Goal: Communication & Community: Answer question/provide support

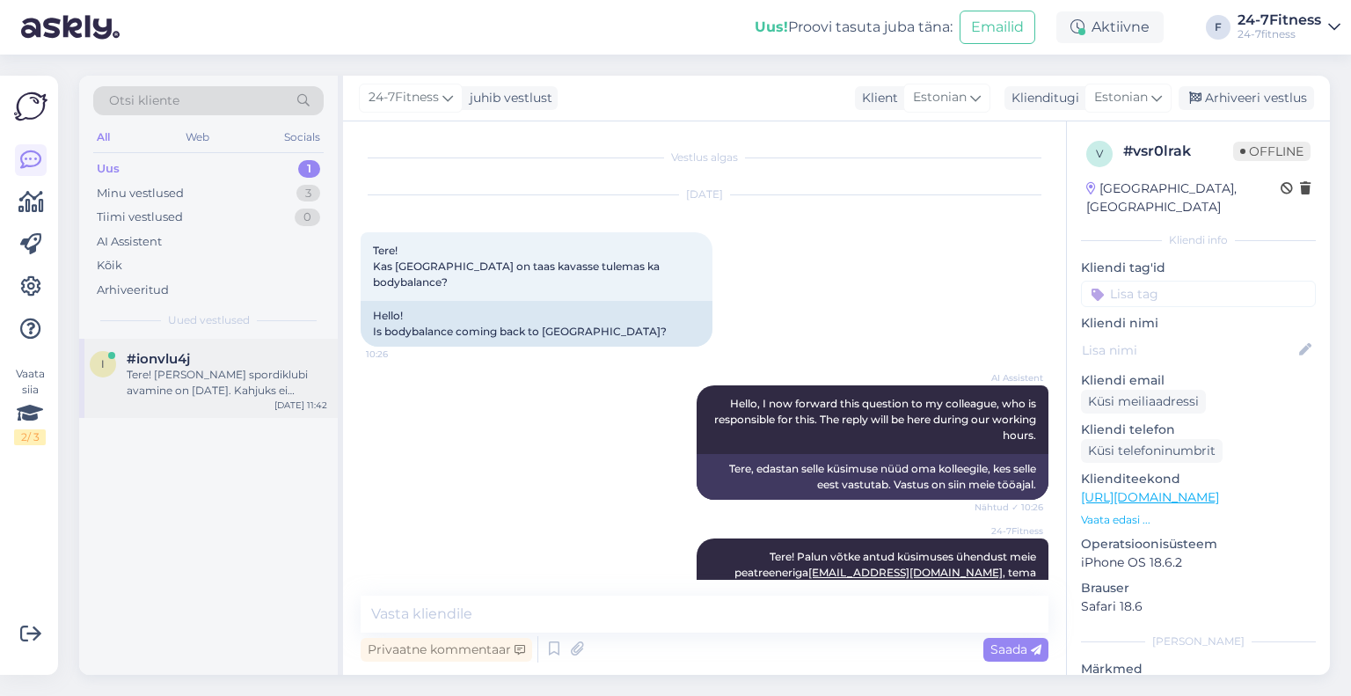
scroll to position [30, 0]
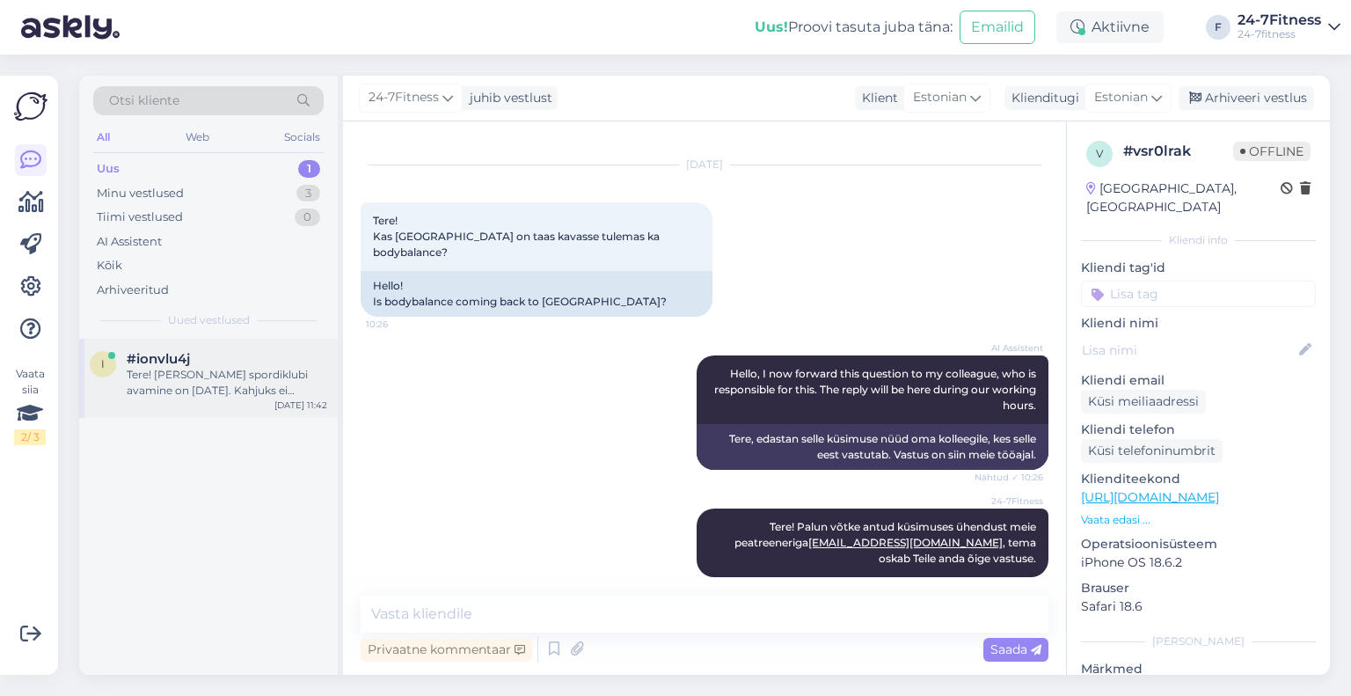
click at [211, 374] on div "Tere! [PERSON_NAME] spordiklubi avamine on [DATE]. Kahjuks ei [PERSON_NAME] vee…" at bounding box center [227, 383] width 201 height 32
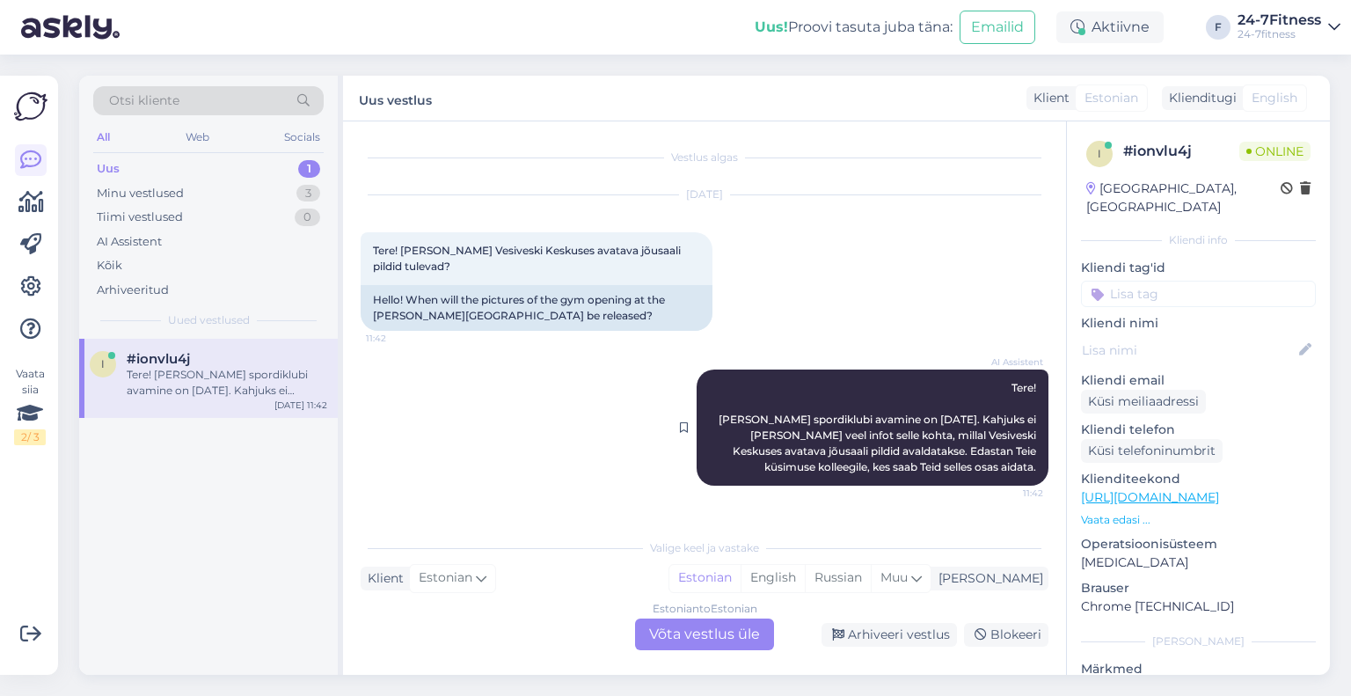
click at [892, 453] on span "Tere! [PERSON_NAME] spordiklubi avamine on [DATE]. Kahjuks ei [PERSON_NAME] vee…" at bounding box center [879, 427] width 320 height 92
click at [712, 639] on div "Estonian to Estonian Võta vestlus üle" at bounding box center [704, 634] width 139 height 32
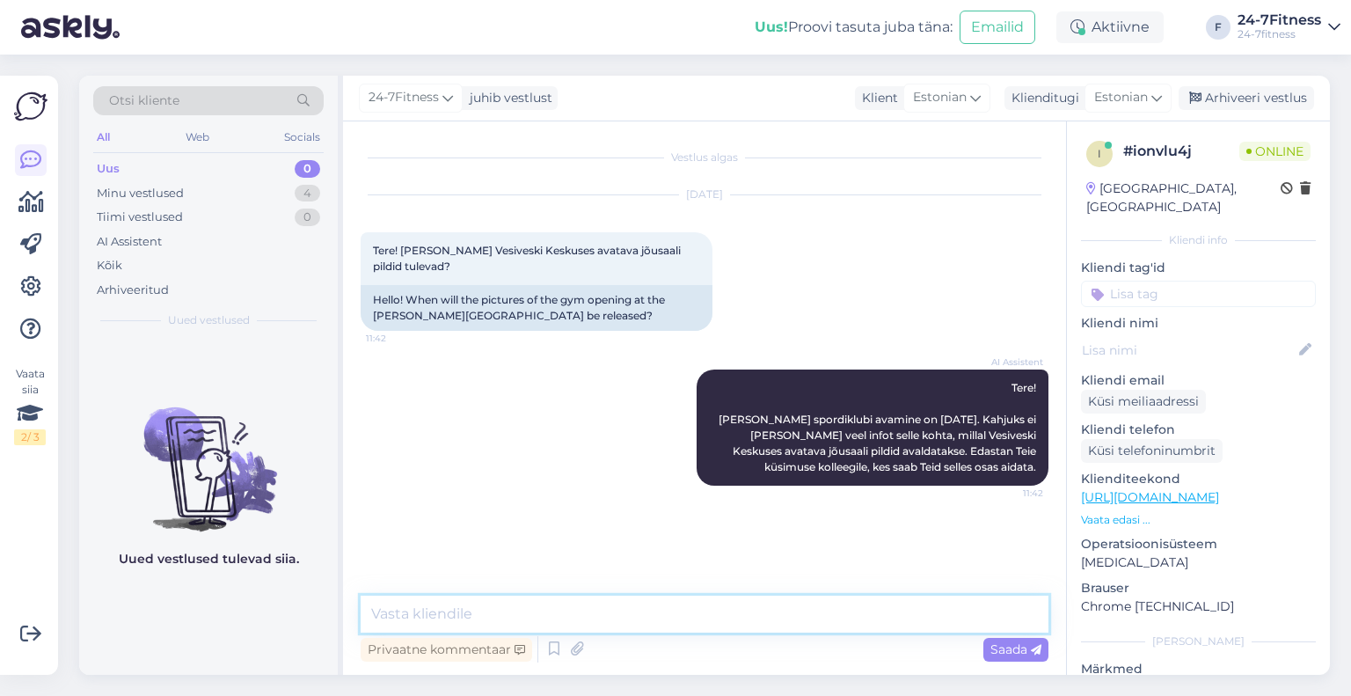
click at [535, 620] on textarea at bounding box center [705, 613] width 688 height 37
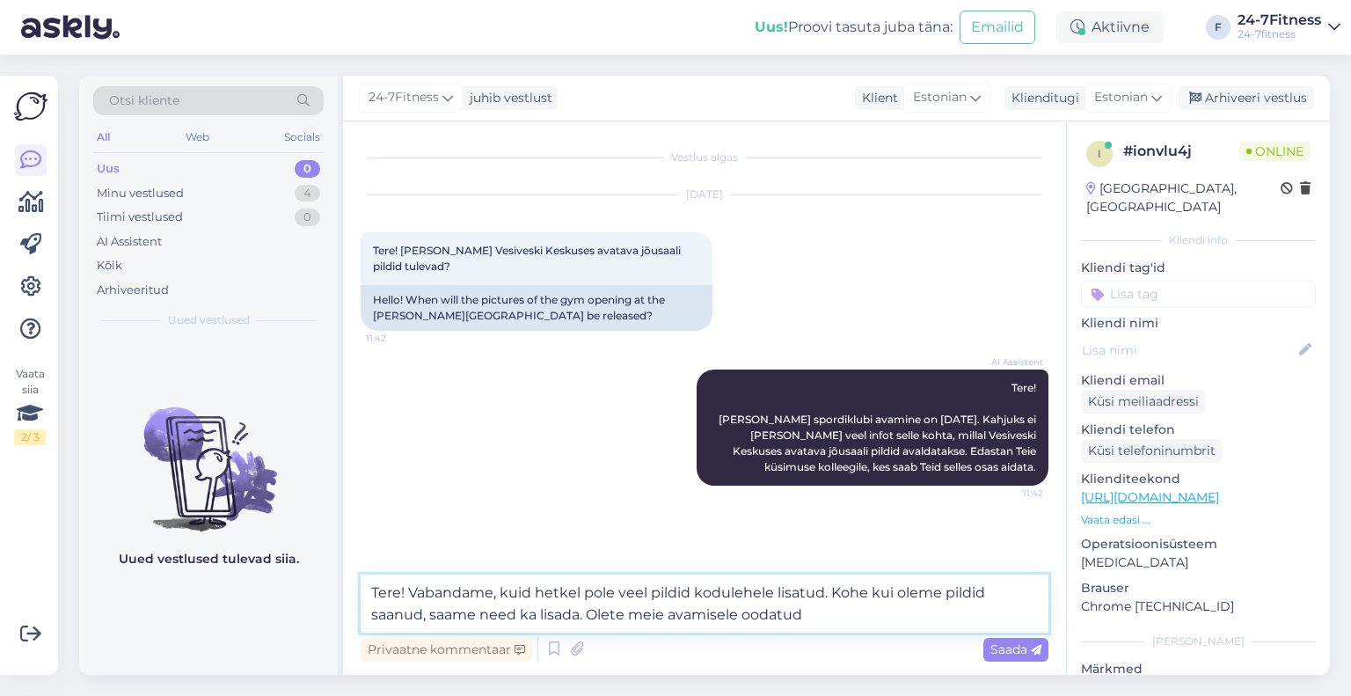
type textarea "Tere! Vabandame, kuid hetkel pole veel pildid kodulehele lisatud. Kohe kui olem…"
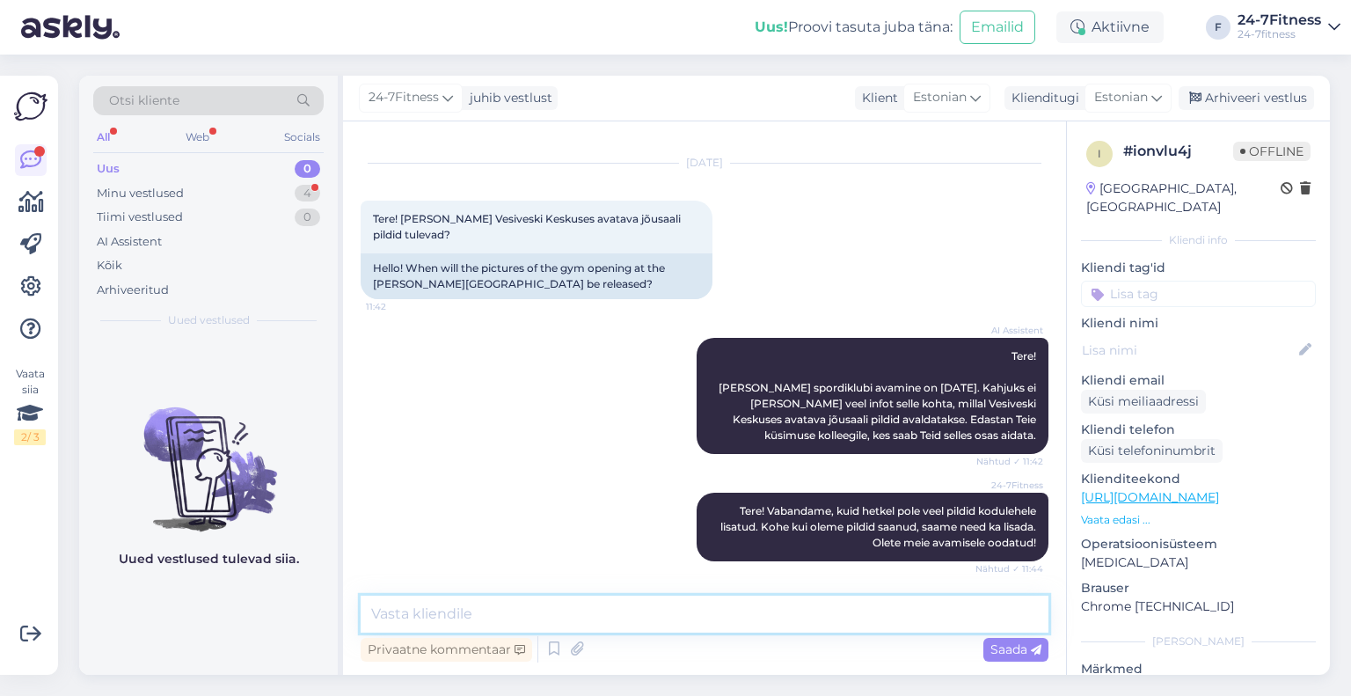
scroll to position [123, 0]
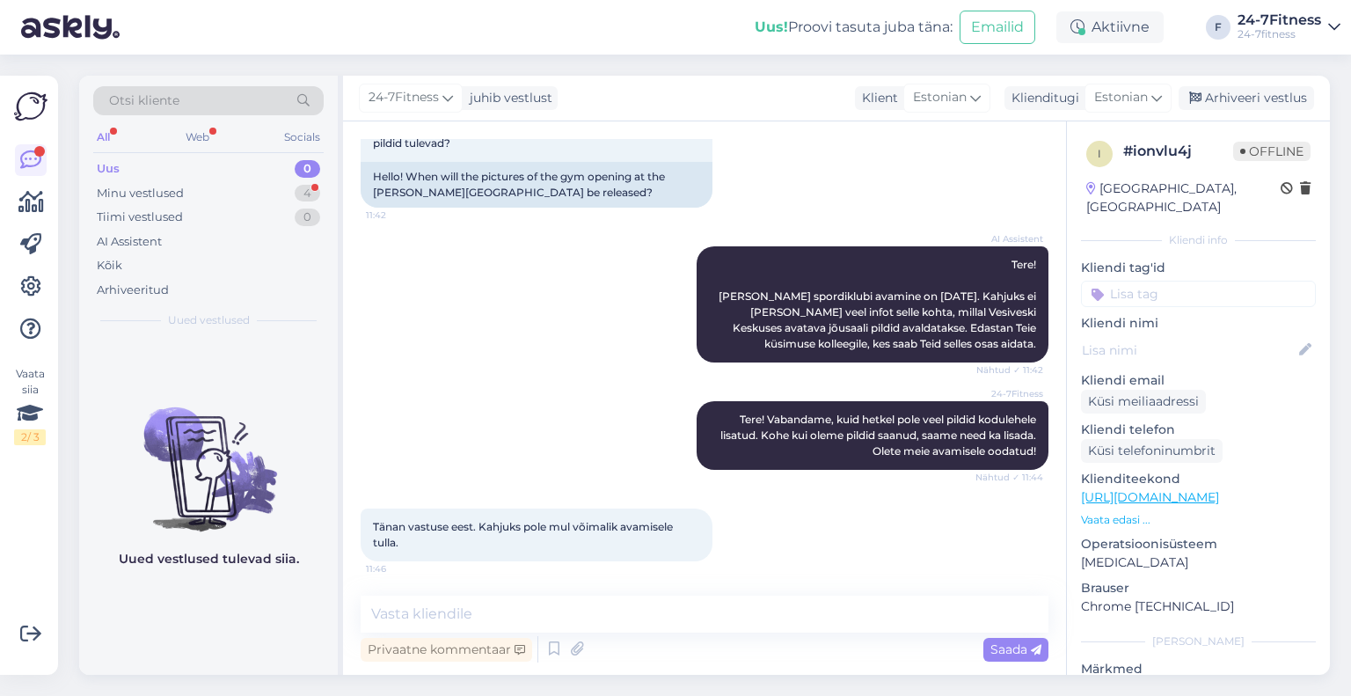
click at [466, 533] on div "Tänan vastuse eest. Kahjuks pole mul võimalik avamisele tulla. 11:46" at bounding box center [537, 534] width 352 height 53
click at [555, 629] on textarea at bounding box center [705, 613] width 688 height 37
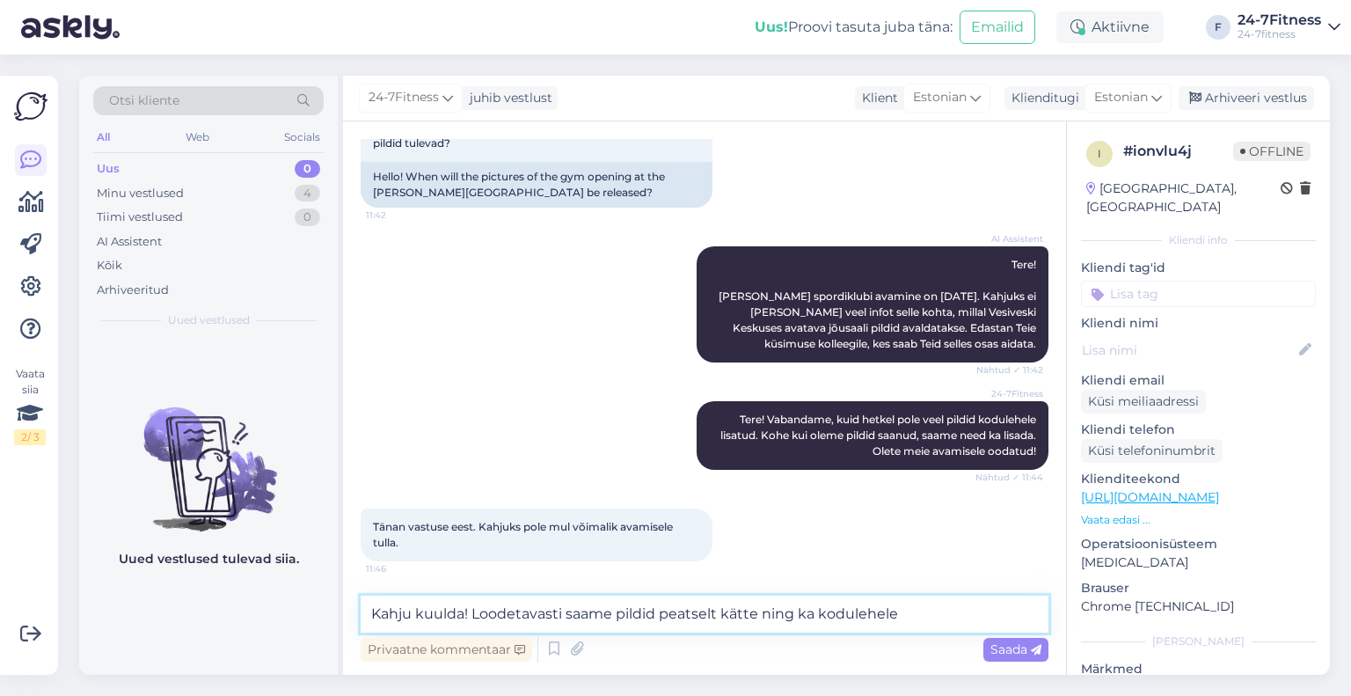
type textarea "Kahju kuulda! Loodetavasti saame pildid peatselt kätte ning ka kodulehele."
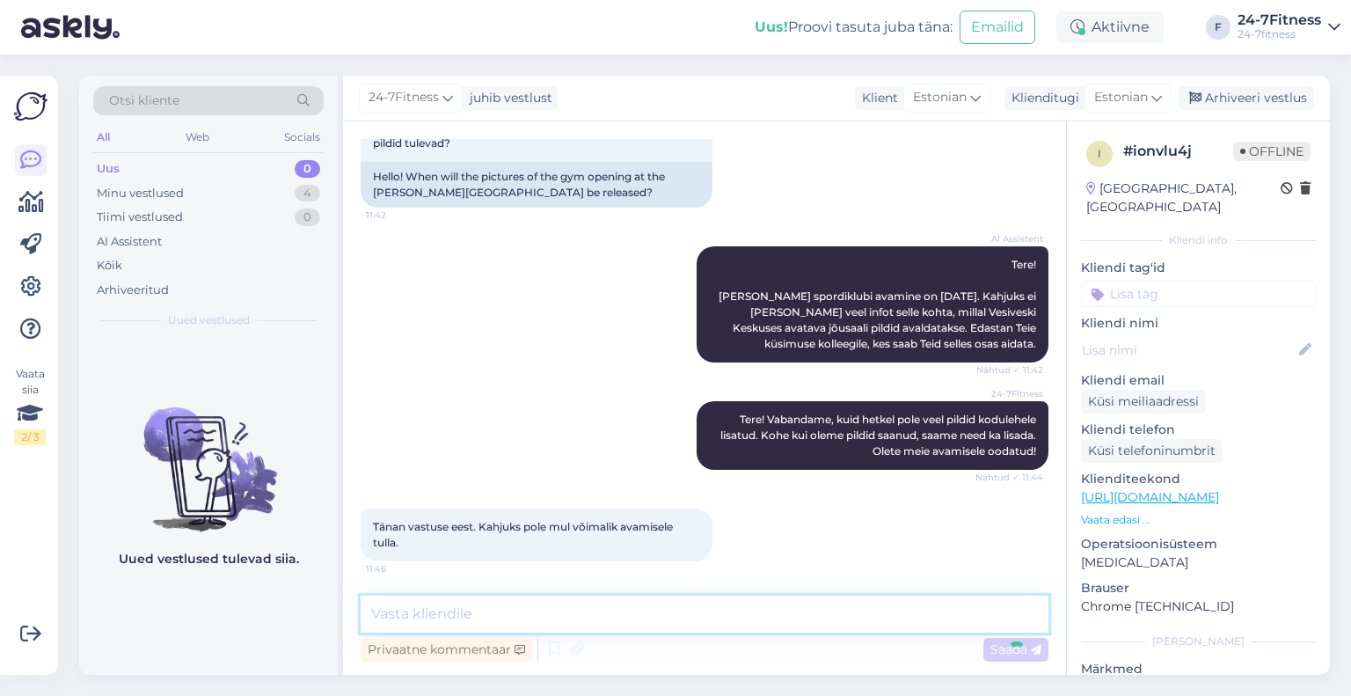
scroll to position [215, 0]
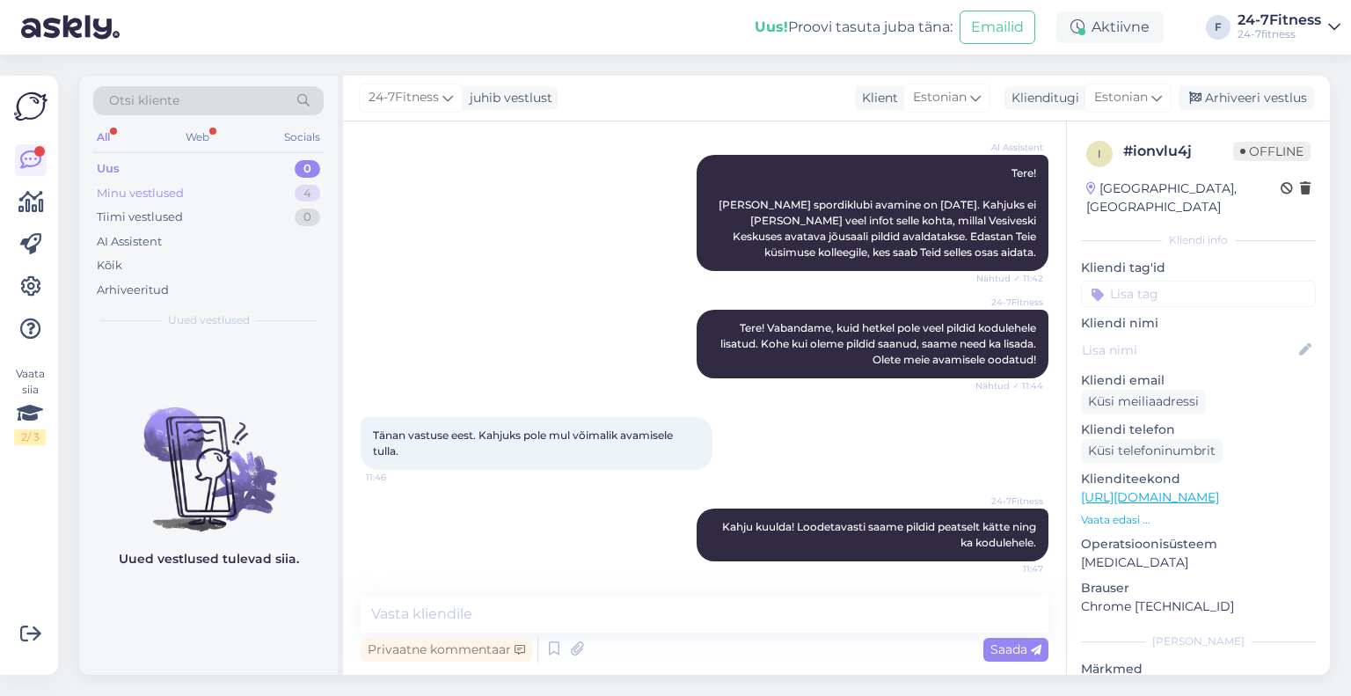
click at [179, 188] on div "Minu vestlused" at bounding box center [140, 194] width 87 height 18
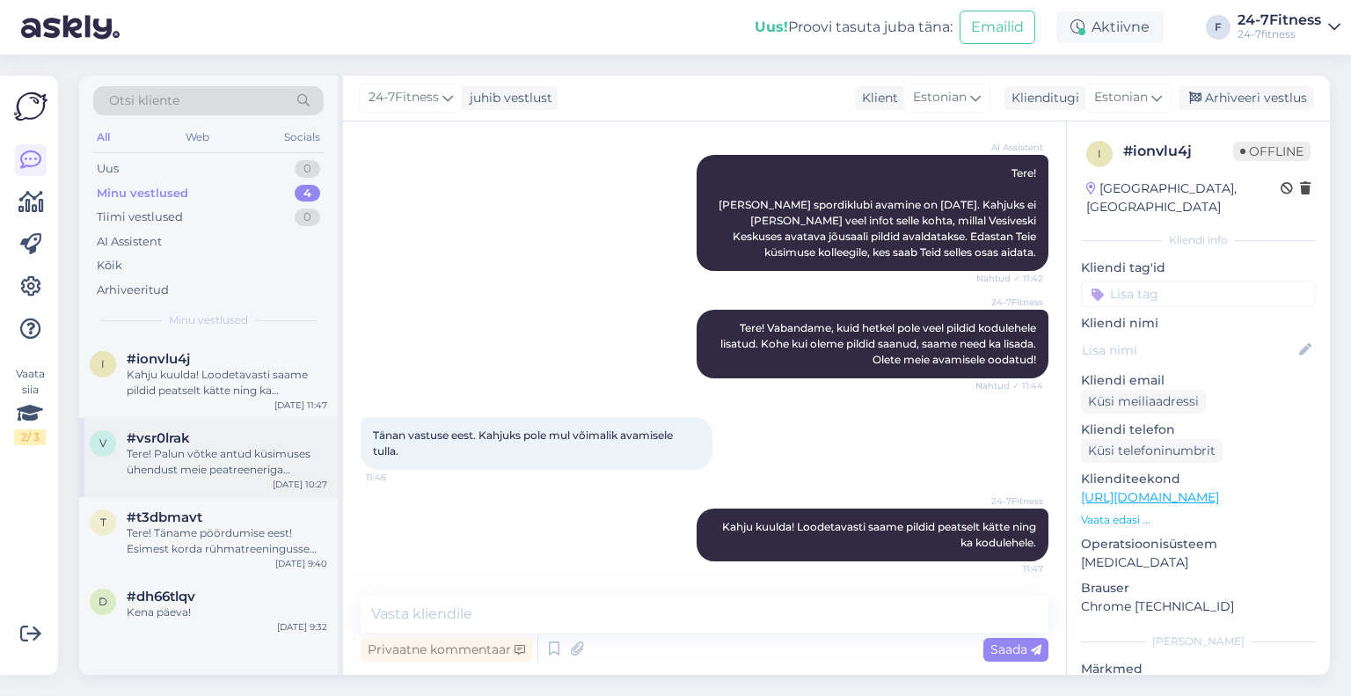
click at [197, 448] on div "Tere! Palun võtke antud küsimuses ühendust meie peatreeneriga [EMAIL_ADDRESS][D…" at bounding box center [227, 462] width 201 height 32
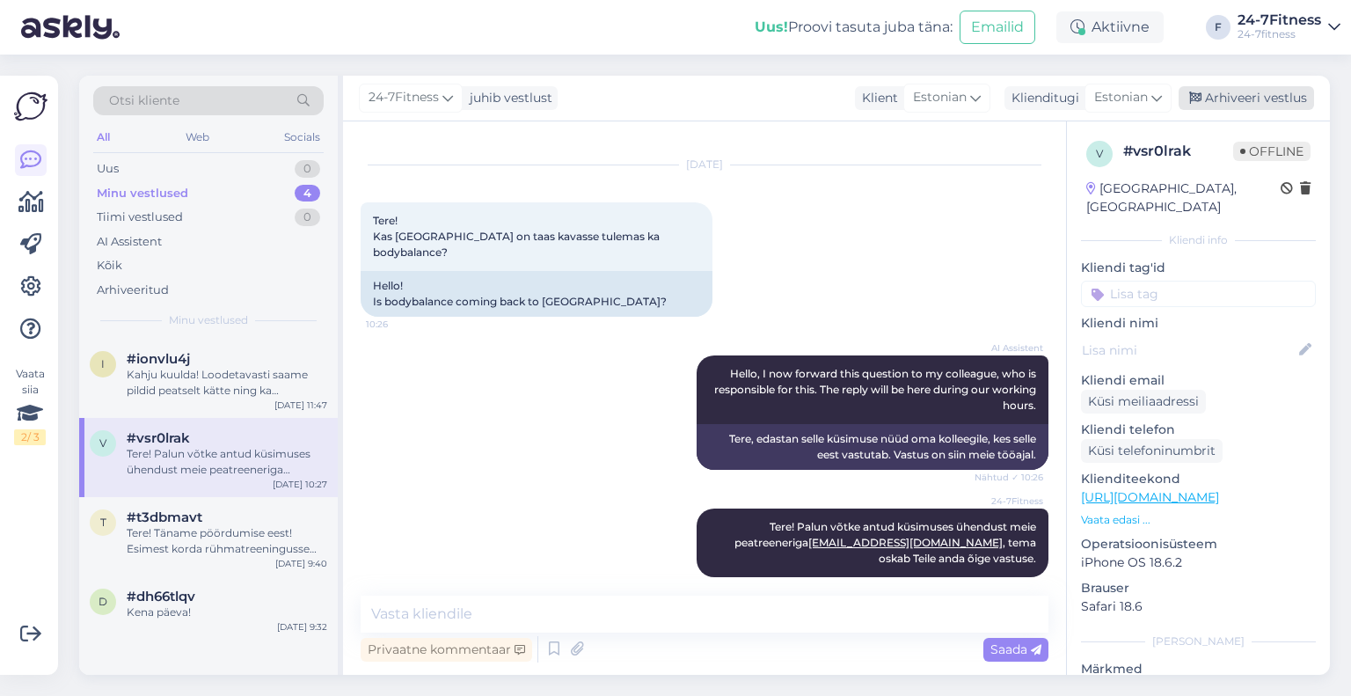
click at [1194, 98] on icon at bounding box center [1195, 98] width 12 height 12
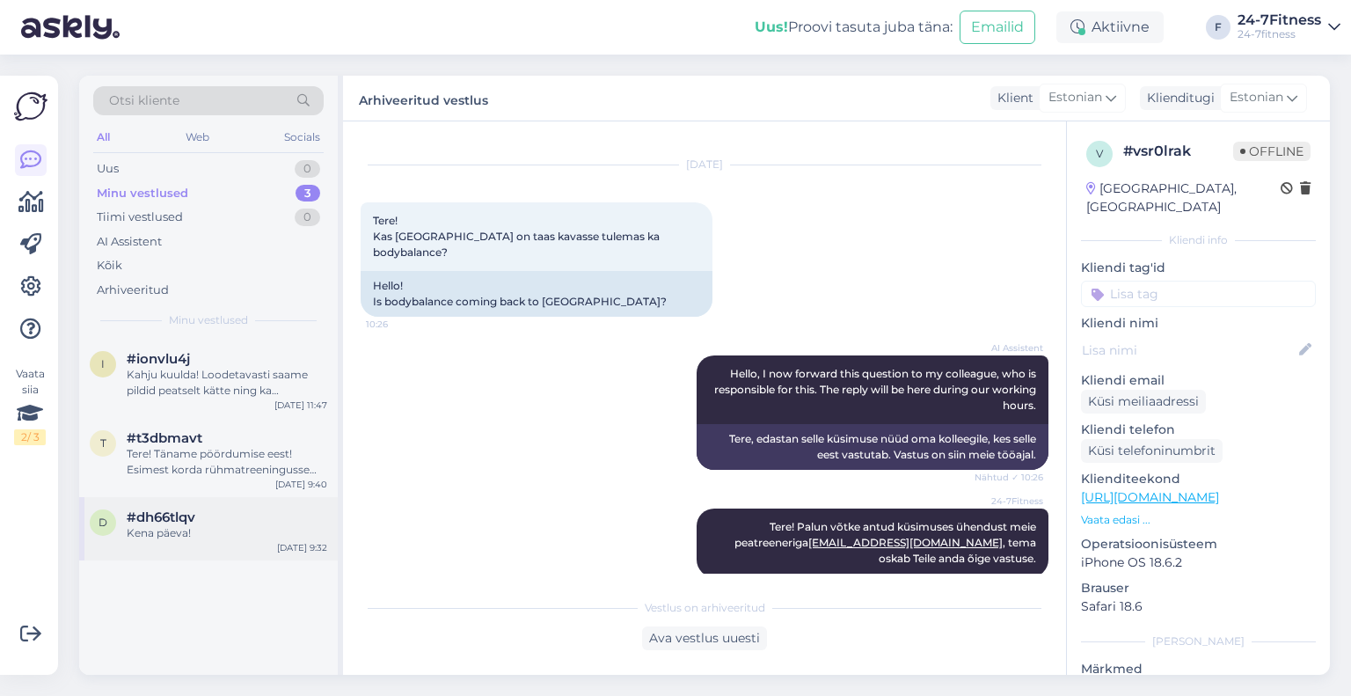
click at [208, 534] on div "Kena päeva!" at bounding box center [227, 533] width 201 height 16
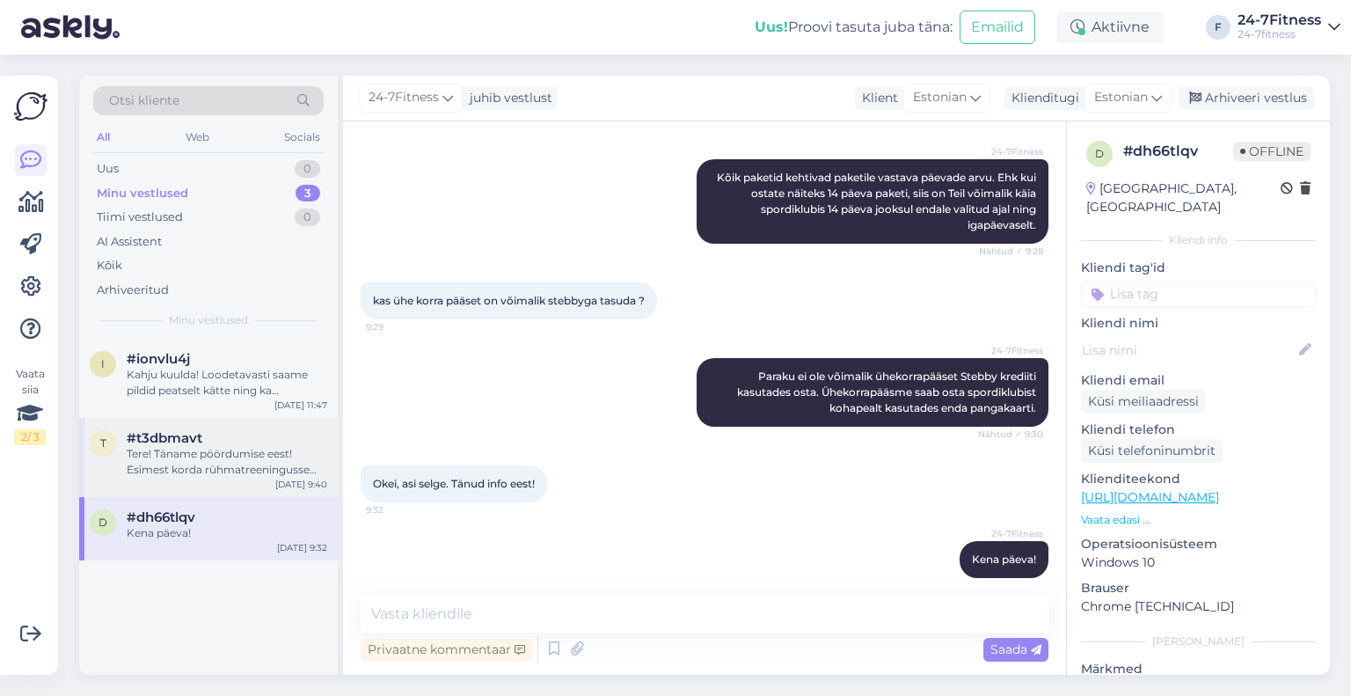
click at [1222, 99] on div "Arhiveeri vestlus" at bounding box center [1246, 98] width 135 height 24
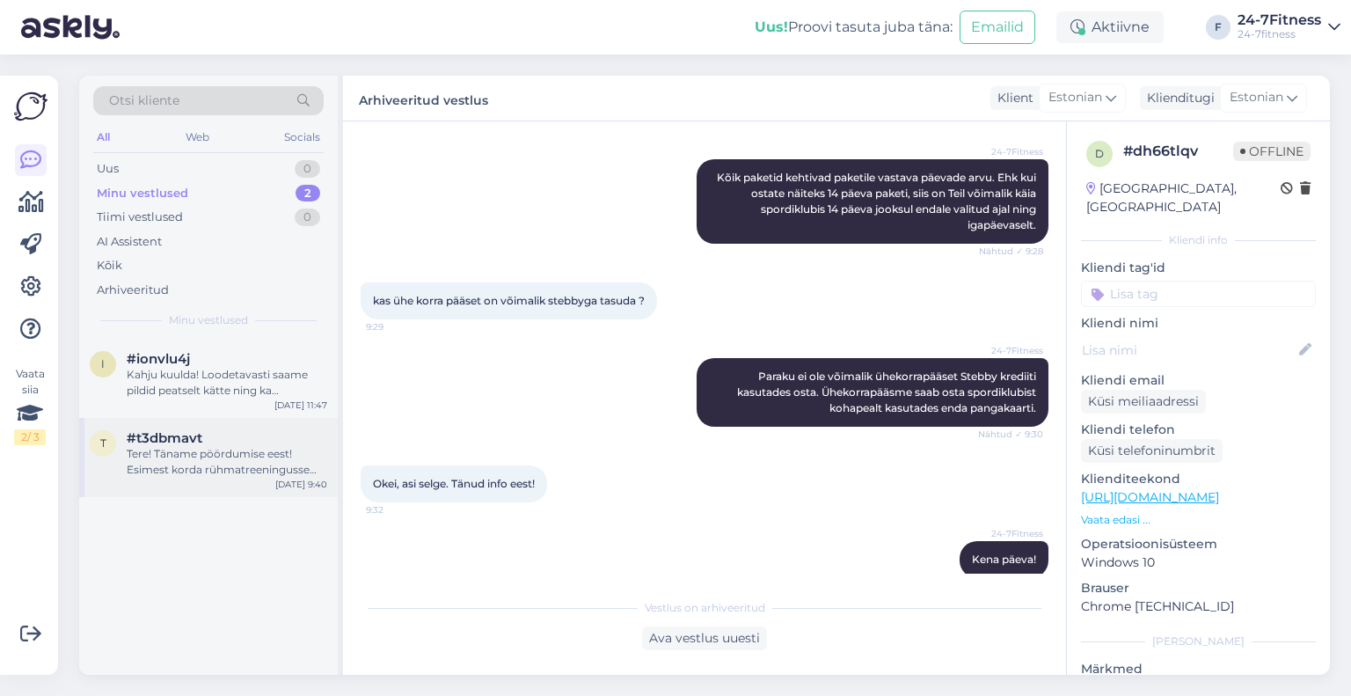
click at [213, 461] on div "Tere! Täname pöördumise eest! Esimest korda rühmatreeningusse minnes soovitame …" at bounding box center [227, 462] width 201 height 32
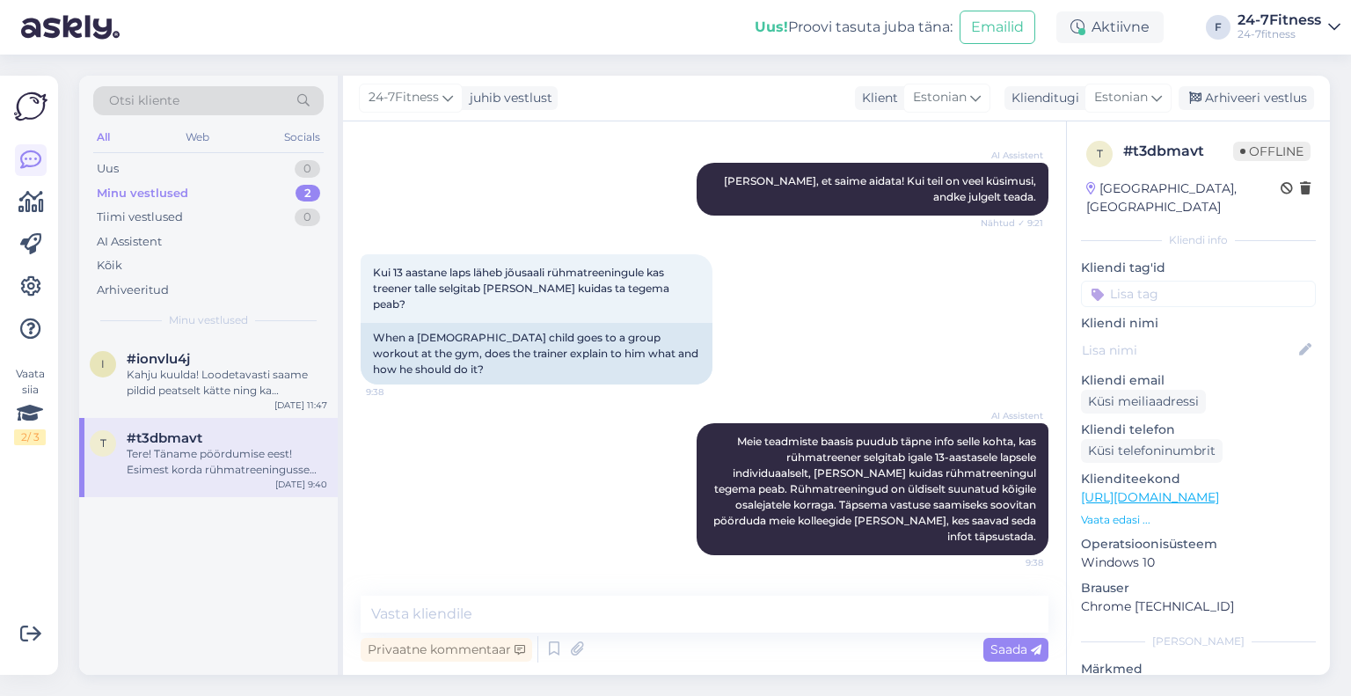
scroll to position [983, 0]
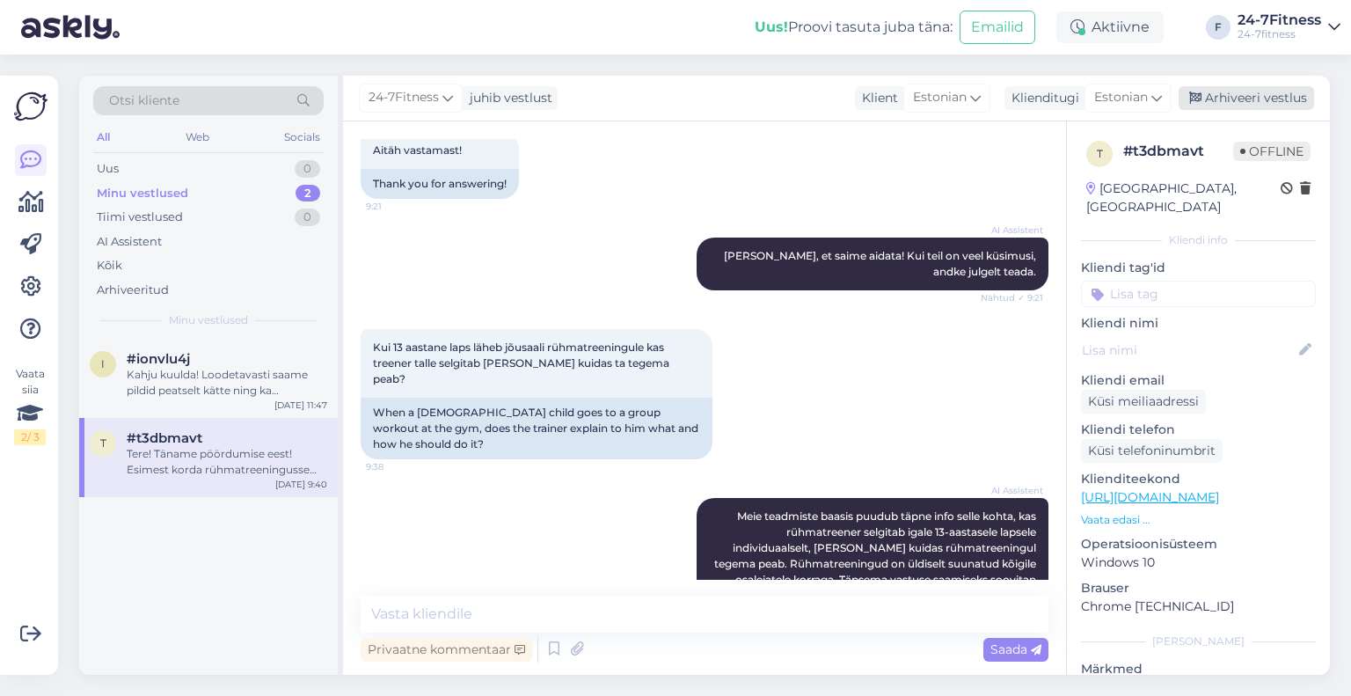
click at [1225, 94] on div "Arhiveeri vestlus" at bounding box center [1246, 98] width 135 height 24
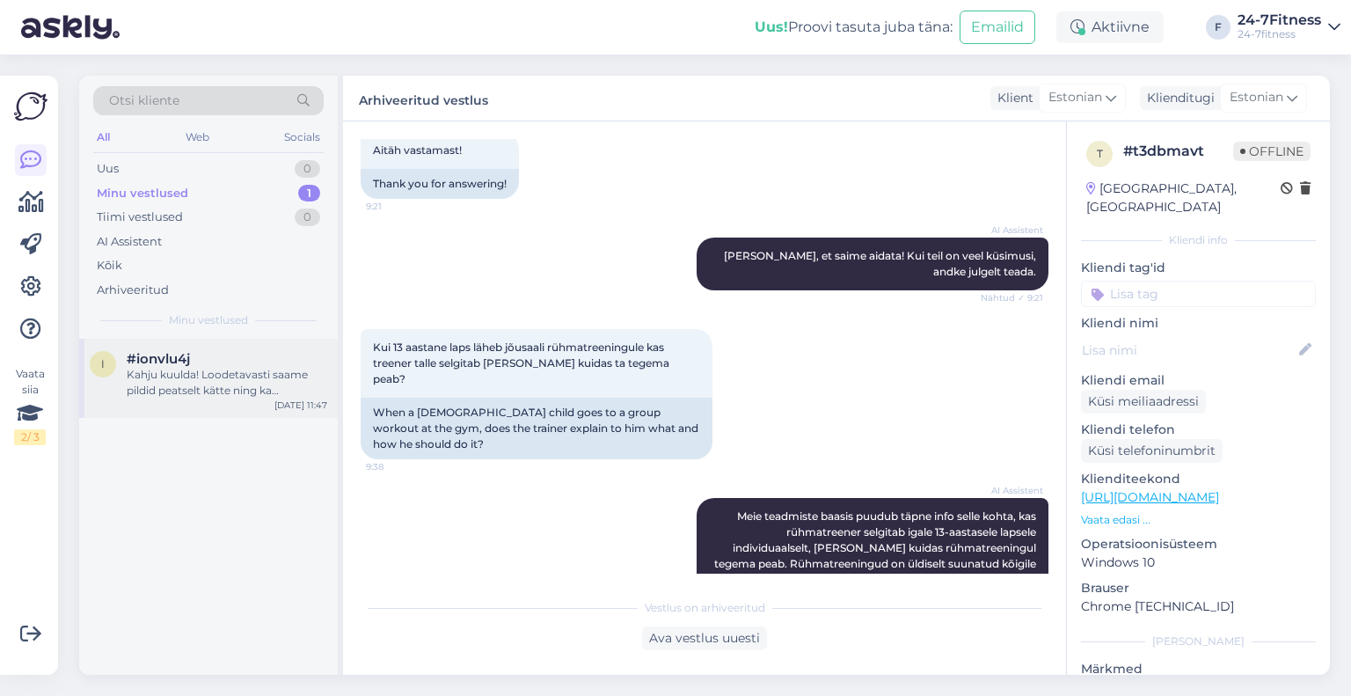
click at [208, 358] on div "#ionvlu4j" at bounding box center [227, 359] width 201 height 16
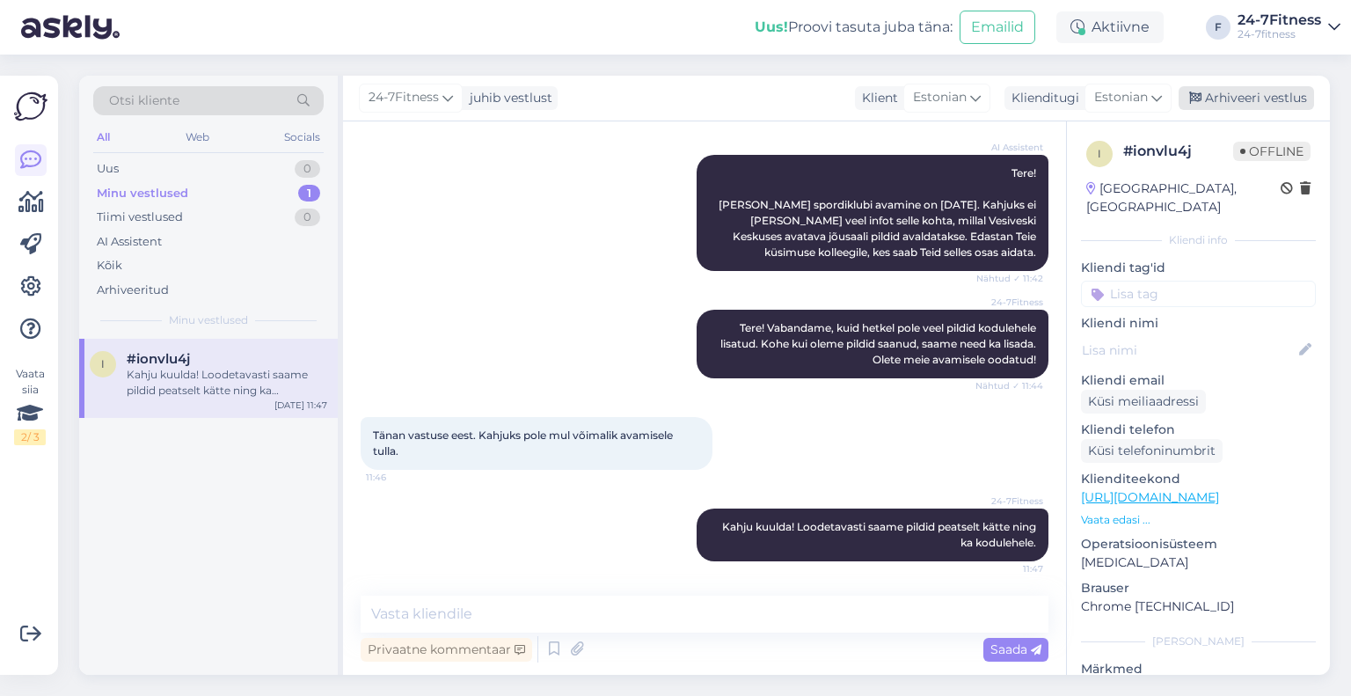
click at [1233, 92] on div "Arhiveeri vestlus" at bounding box center [1246, 98] width 135 height 24
